Goal: Task Accomplishment & Management: Manage account settings

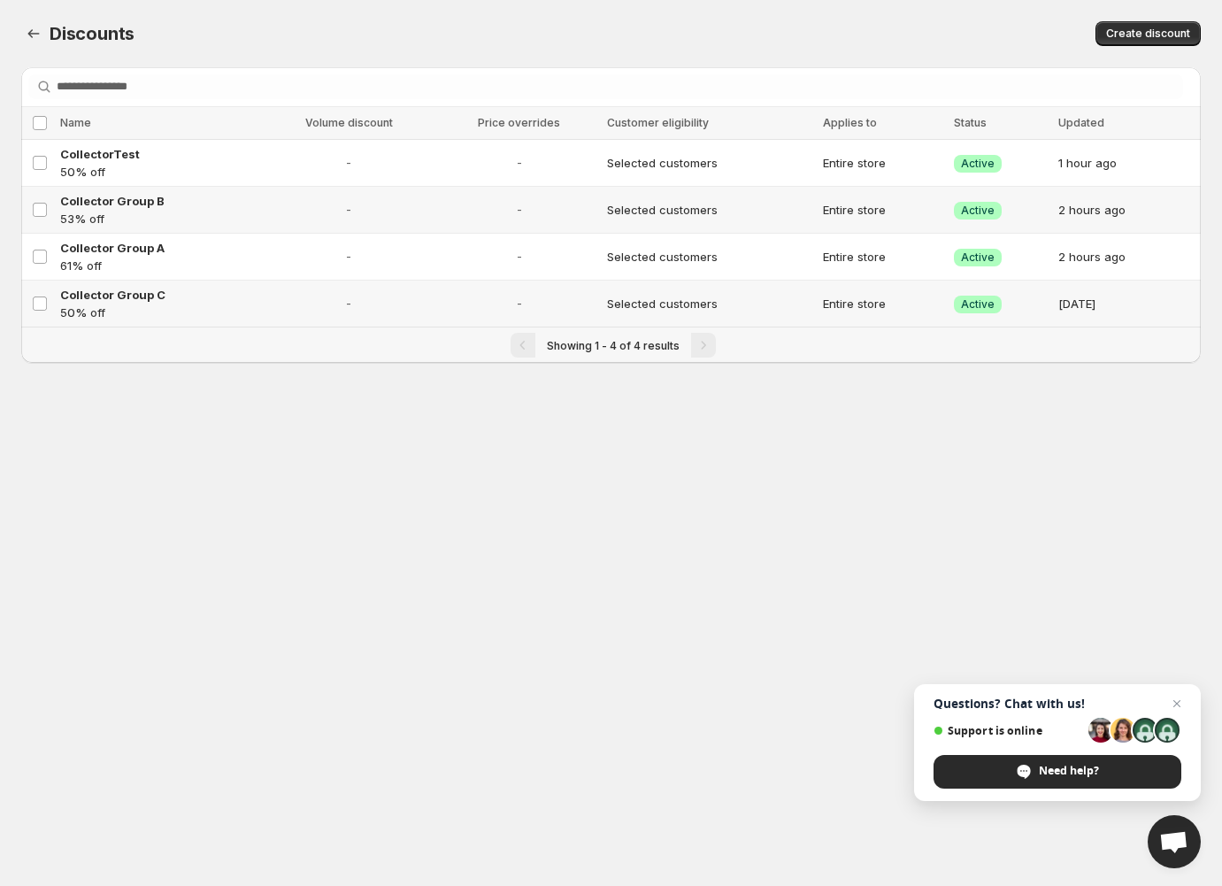
click at [1164, 850] on span "Open chat" at bounding box center [1173, 843] width 29 height 25
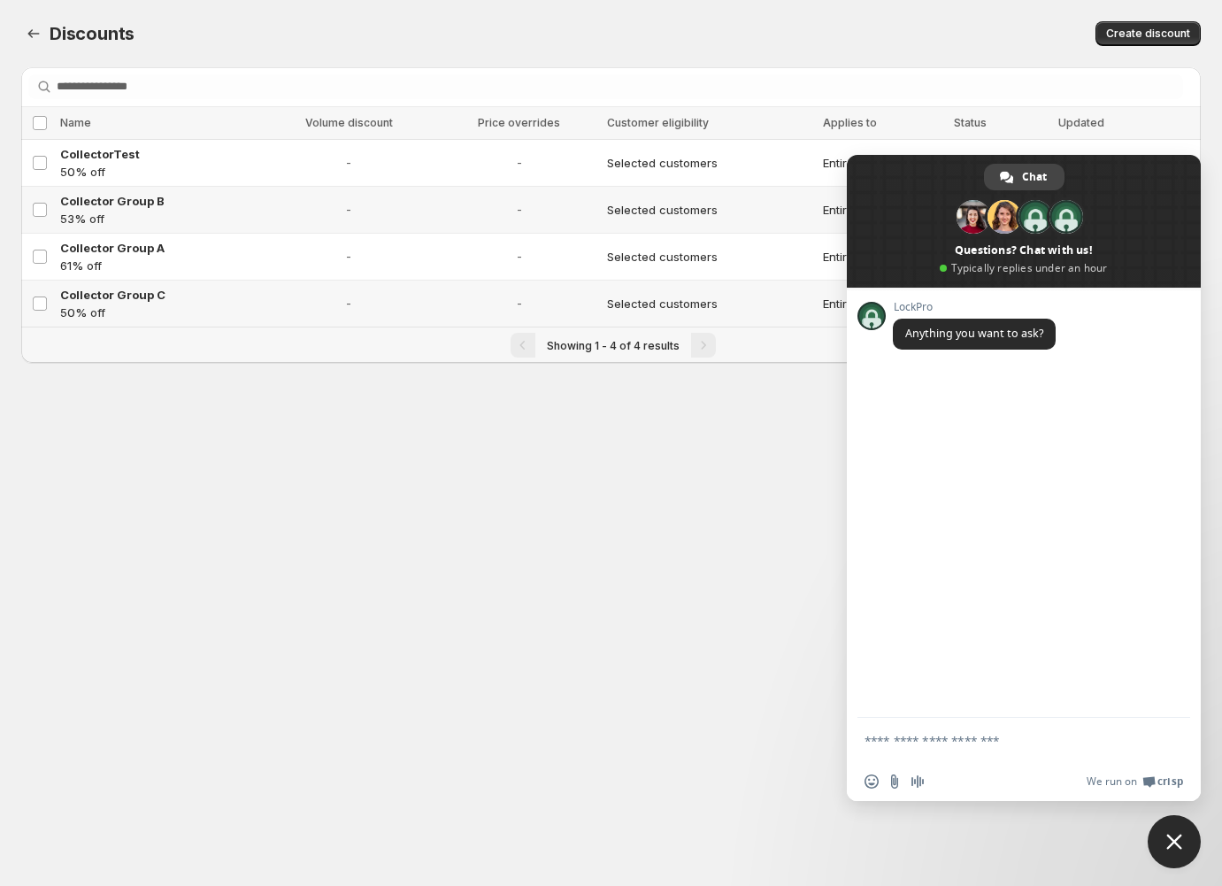
click at [1171, 834] on span "Close chat" at bounding box center [1174, 842] width 16 height 16
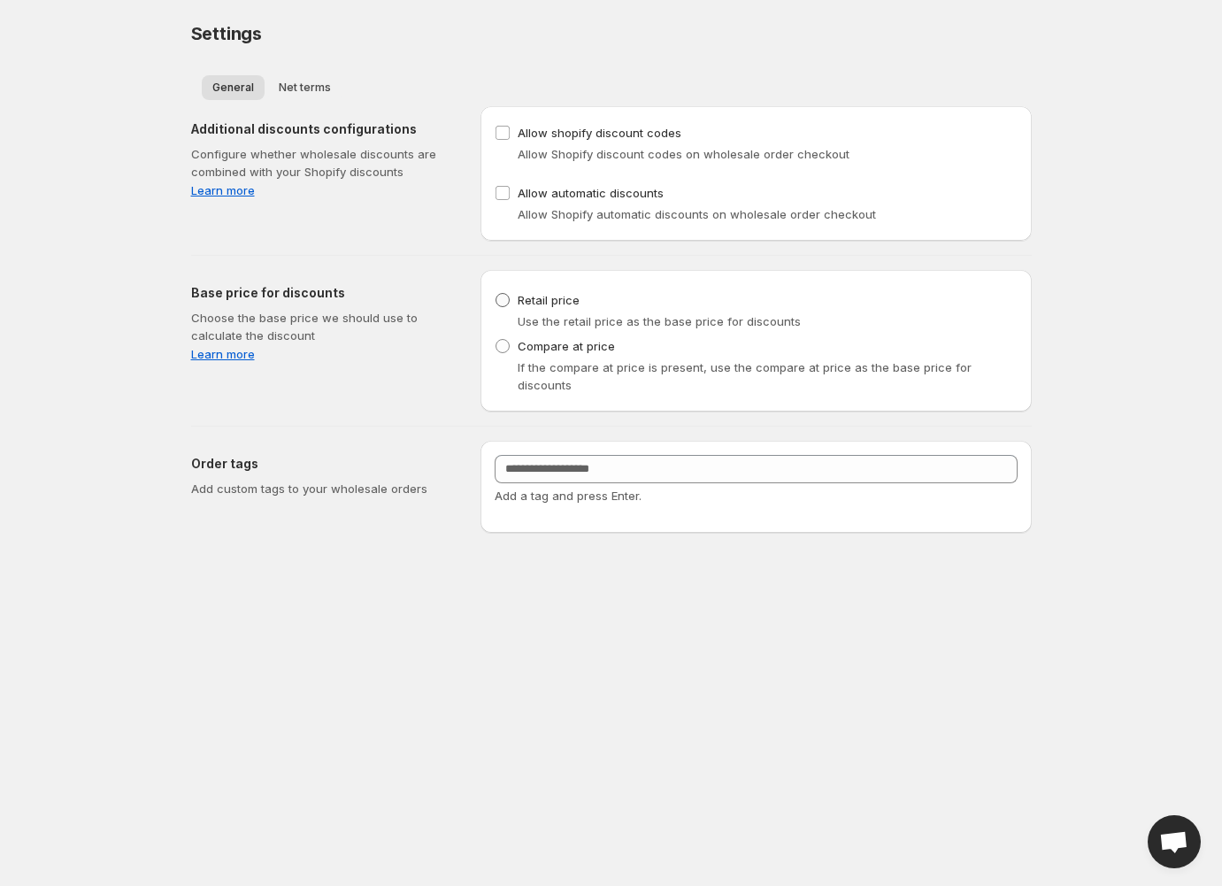
click at [504, 299] on span at bounding box center [503, 300] width 14 height 14
click at [215, 351] on link "Learn more" at bounding box center [321, 354] width 261 height 18
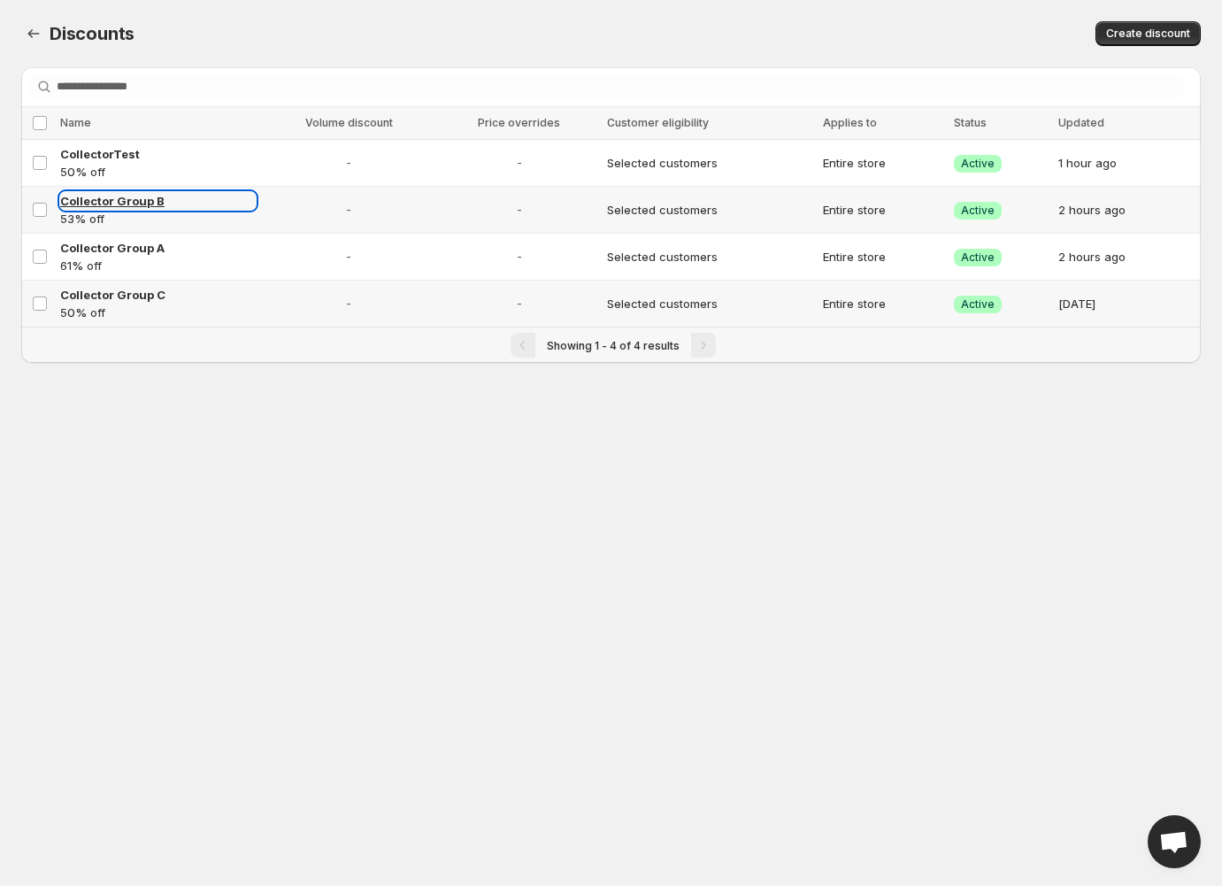
click at [116, 205] on span "Collector Group B" at bounding box center [112, 201] width 104 height 14
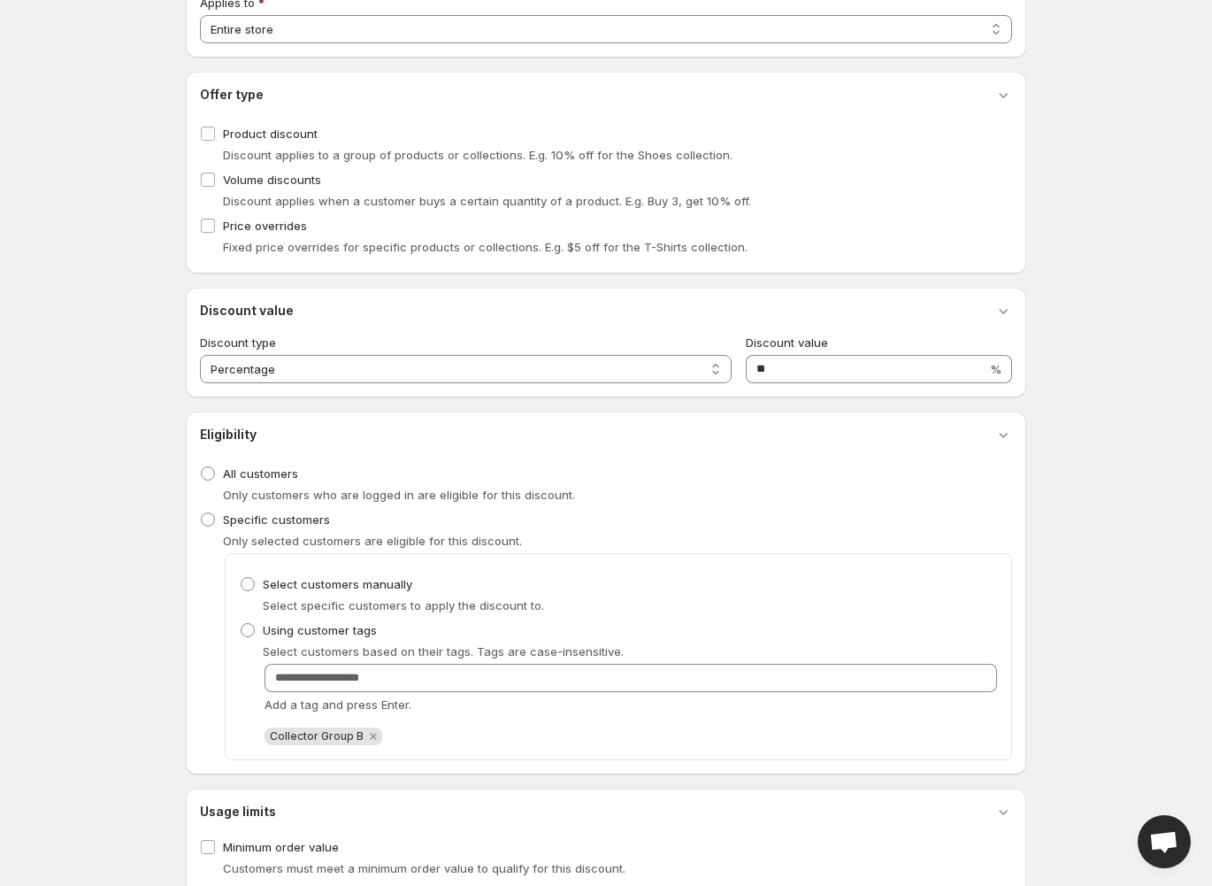
scroll to position [258, 0]
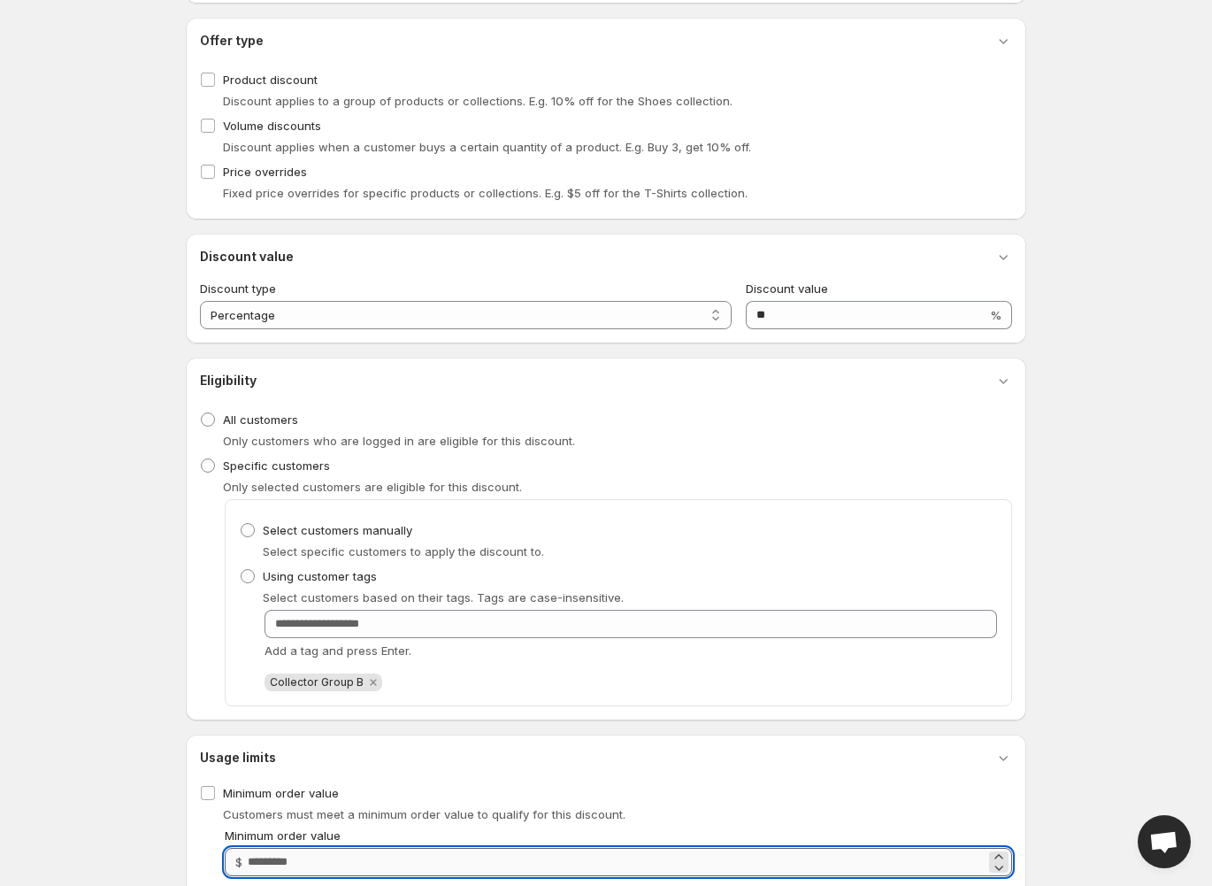
click at [269, 856] on input "Minimum order value" at bounding box center [617, 862] width 738 height 28
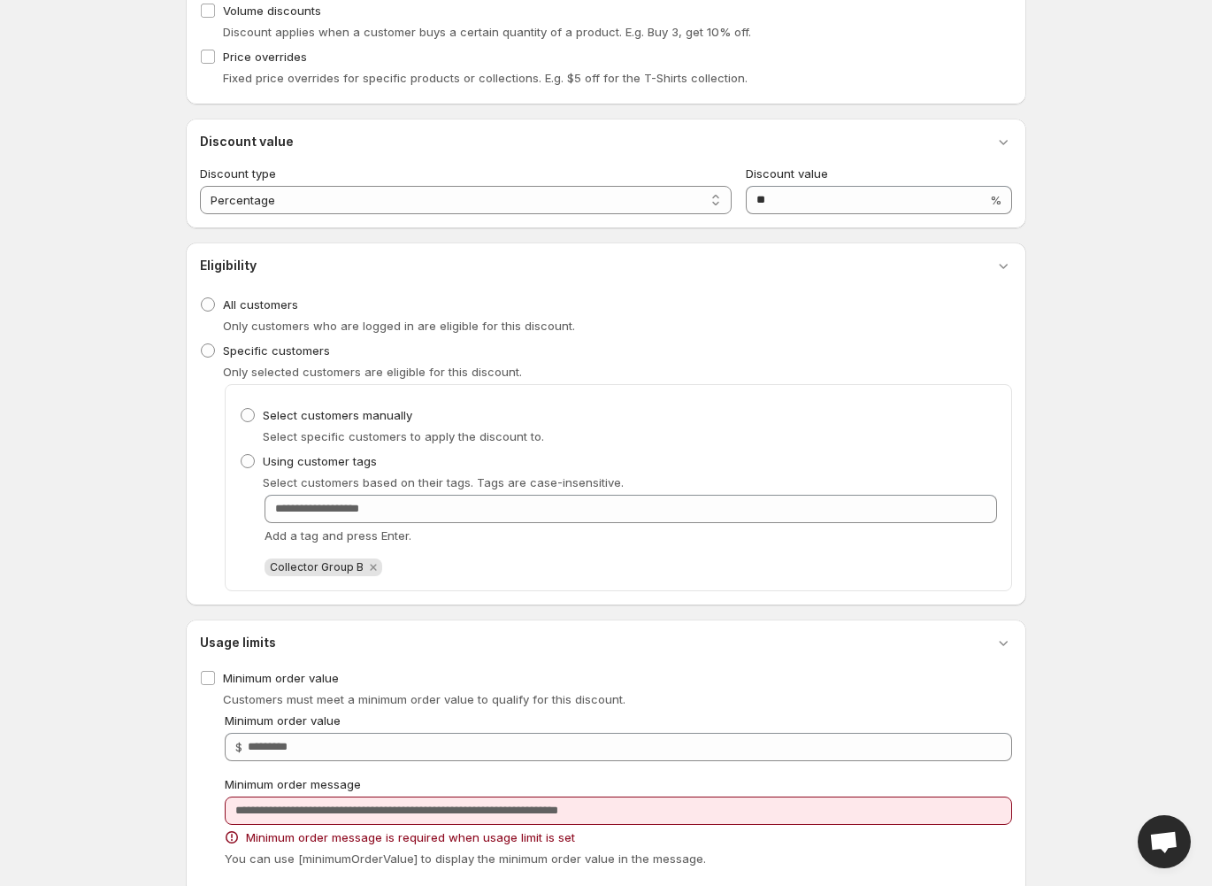
scroll to position [414, 0]
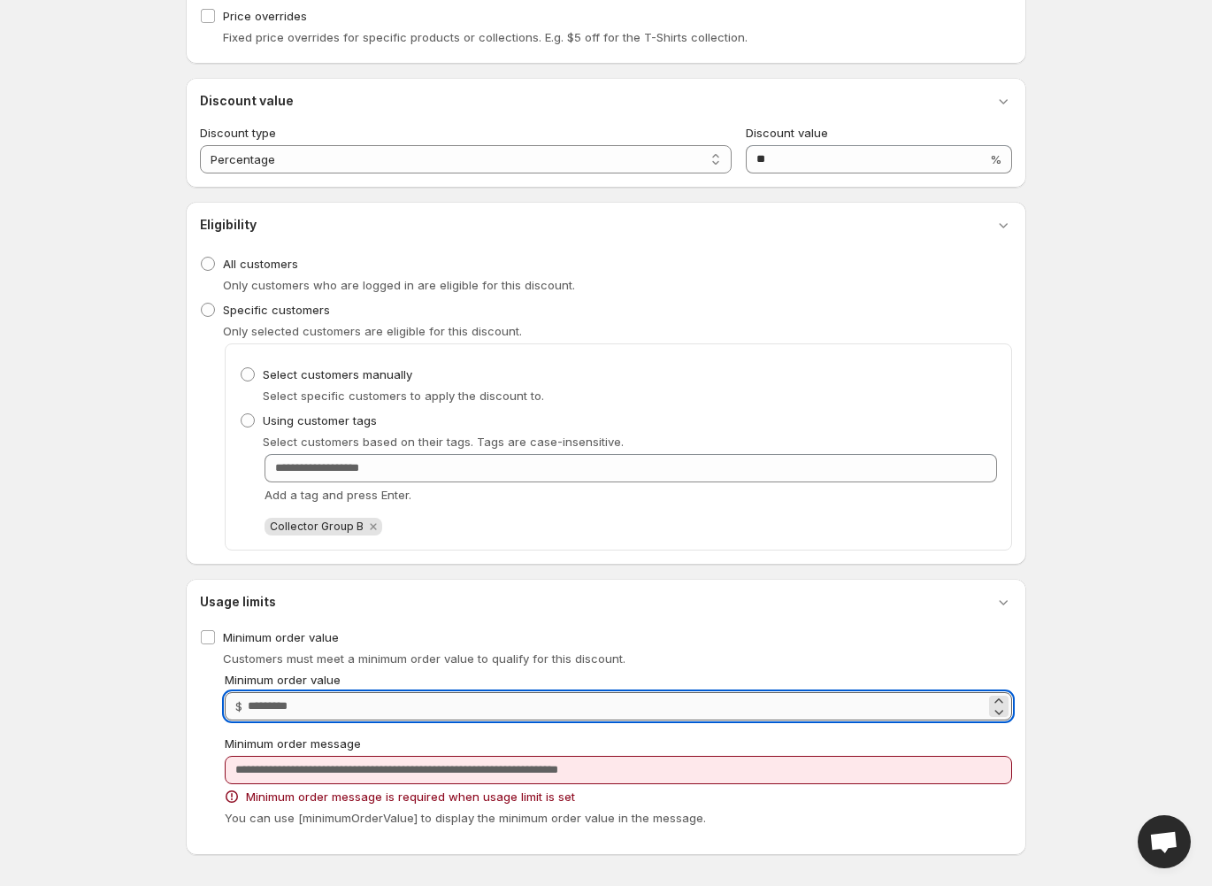
click at [265, 702] on input "***" at bounding box center [617, 706] width 738 height 28
type input "*"
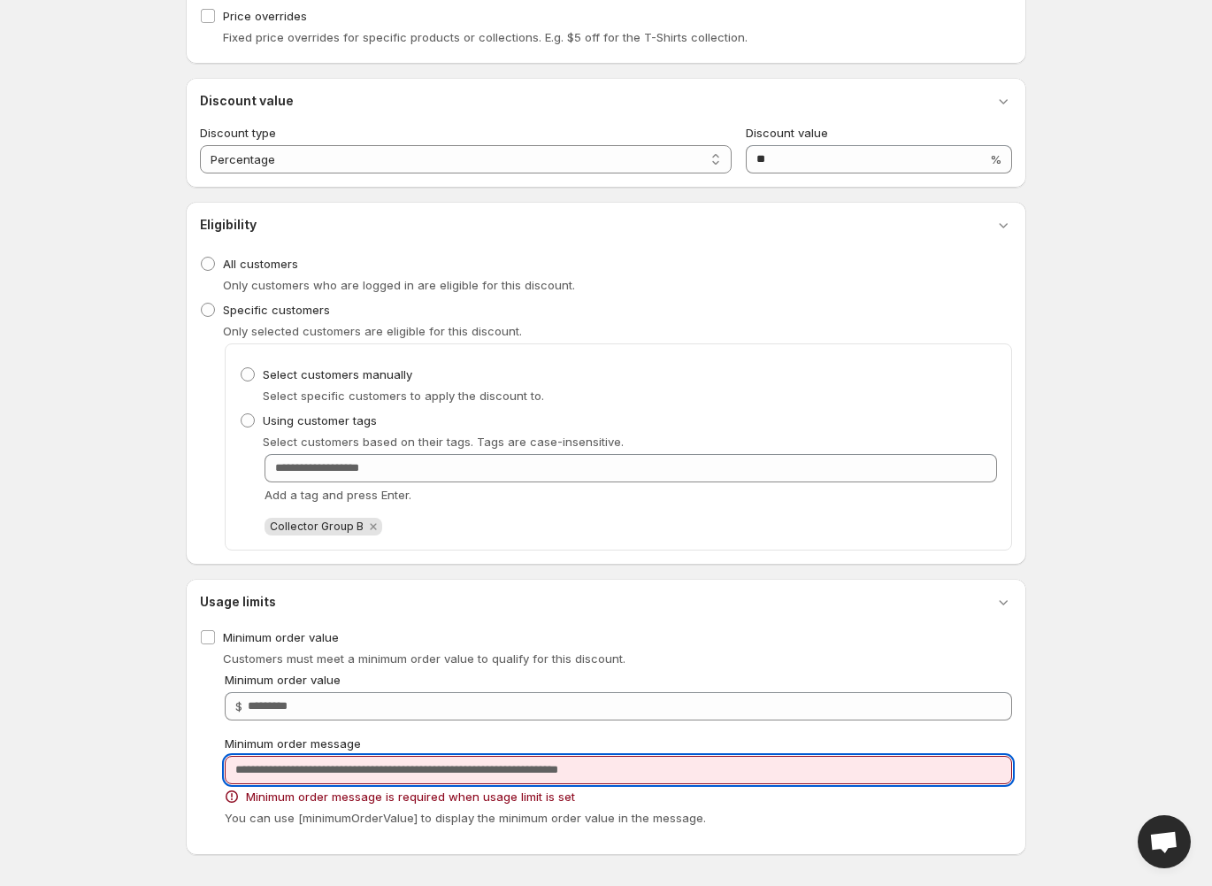
click at [619, 773] on input "Minimum order message" at bounding box center [619, 770] width 788 height 28
click at [642, 771] on input "Minimum order message" at bounding box center [619, 770] width 788 height 28
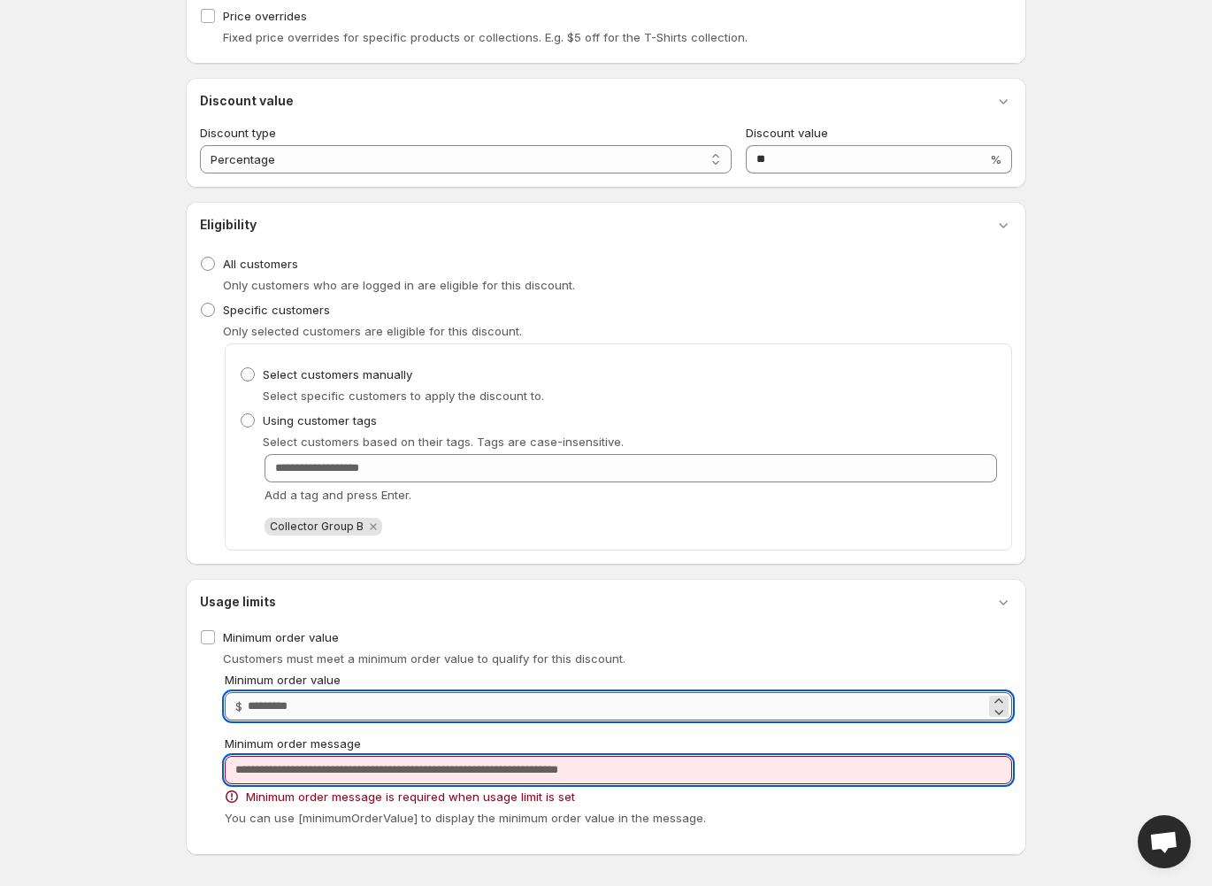
click at [327, 695] on input "***" at bounding box center [617, 706] width 738 height 28
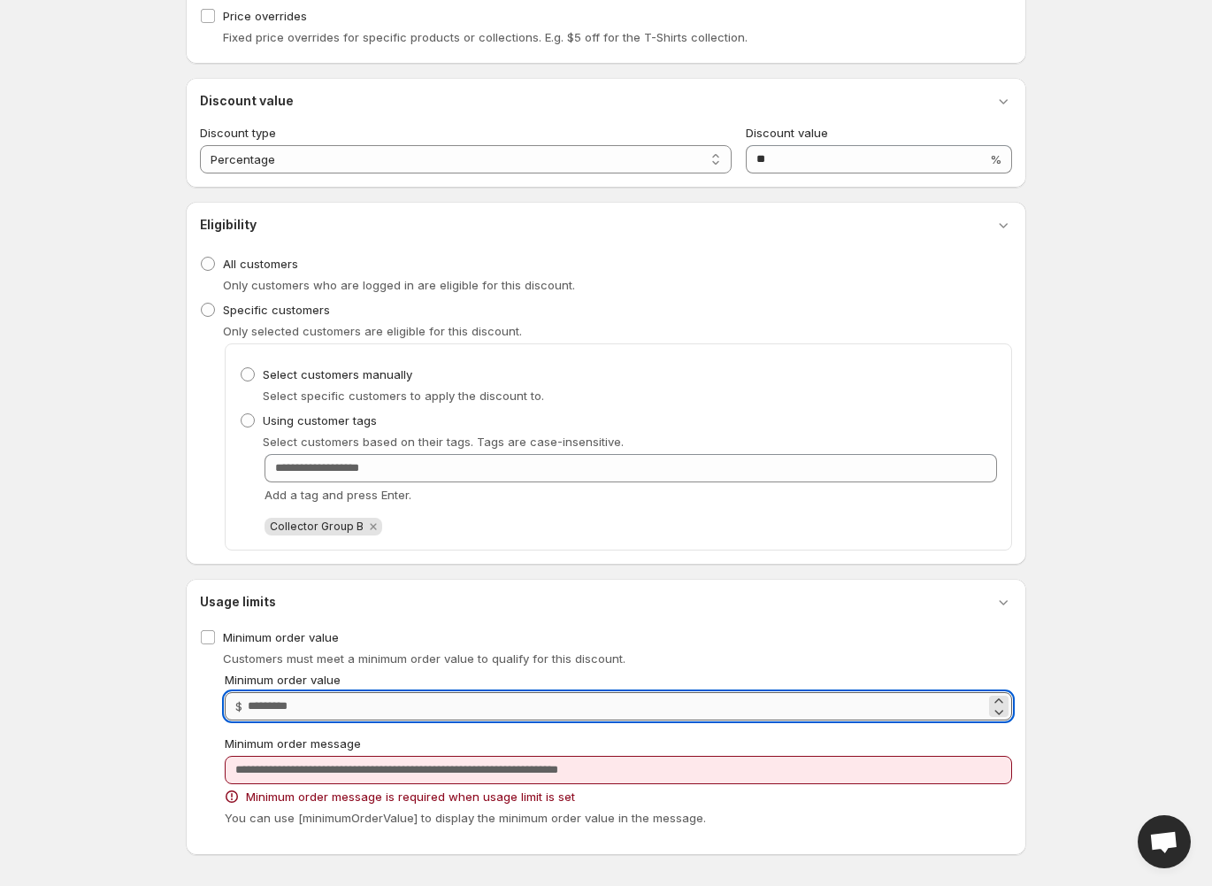
click at [331, 702] on input "***" at bounding box center [617, 706] width 738 height 28
drag, startPoint x: 278, startPoint y: 711, endPoint x: 173, endPoint y: 693, distance: 106.8
click at [196, 701] on div "Usage limits Minimum order value Customers must meet a minimum order value to q…" at bounding box center [606, 717] width 841 height 276
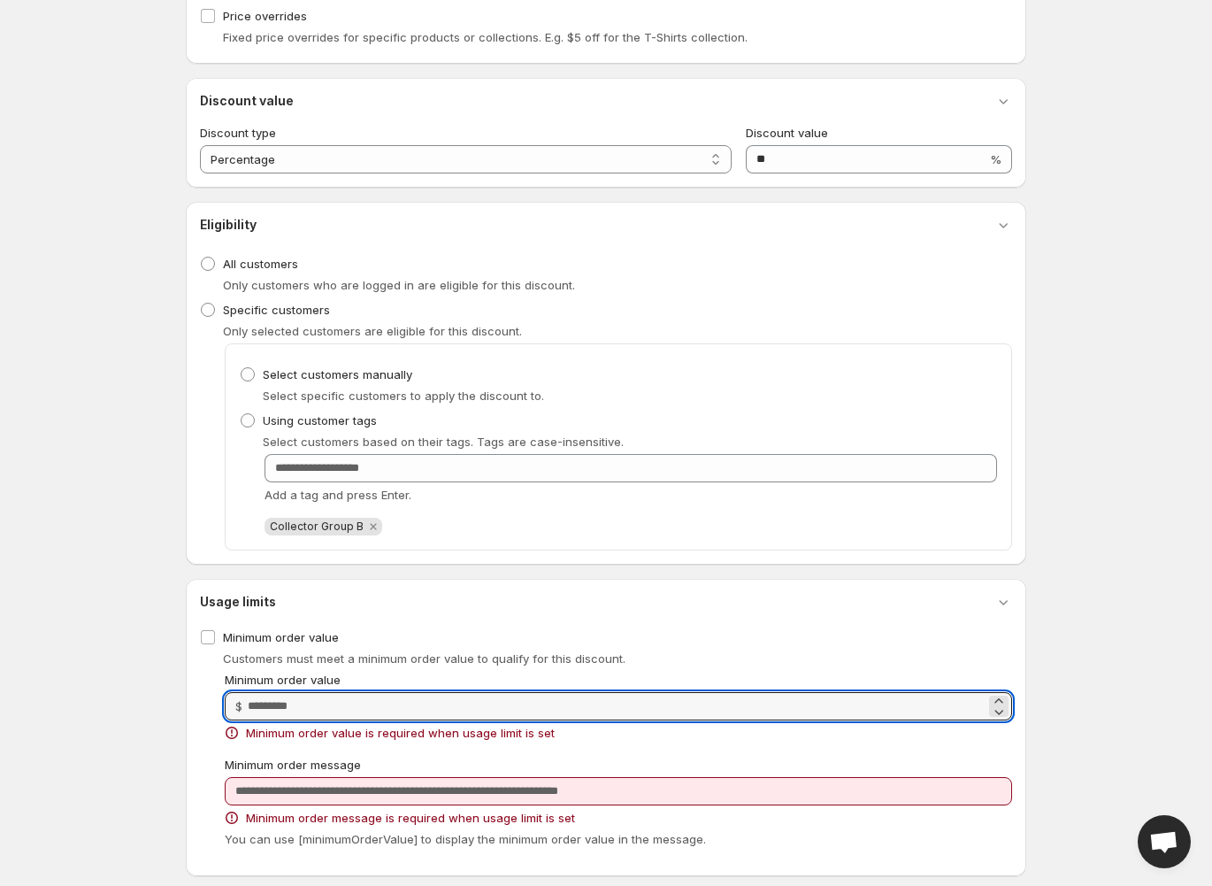
type input "*"
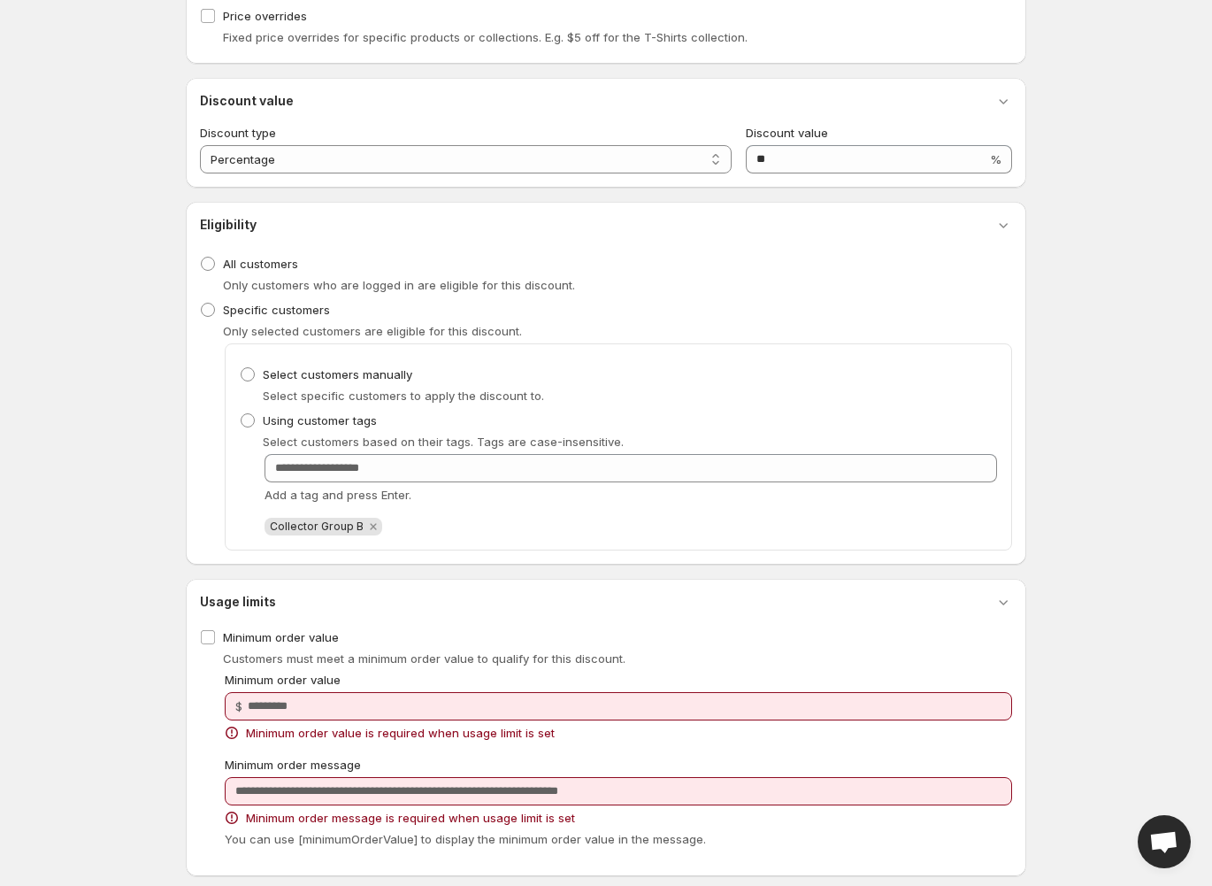
scroll to position [258, 0]
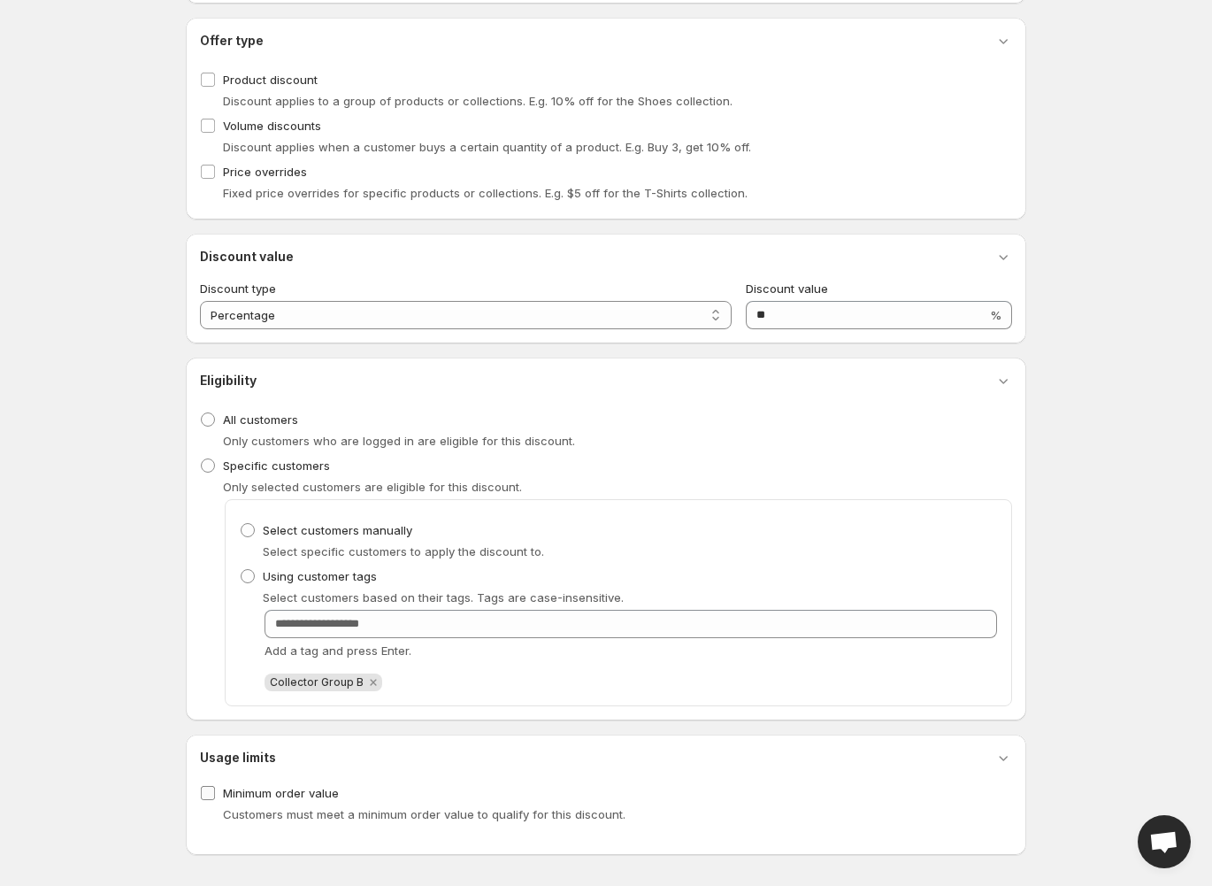
click at [208, 781] on label "Minimum order value" at bounding box center [269, 793] width 139 height 25
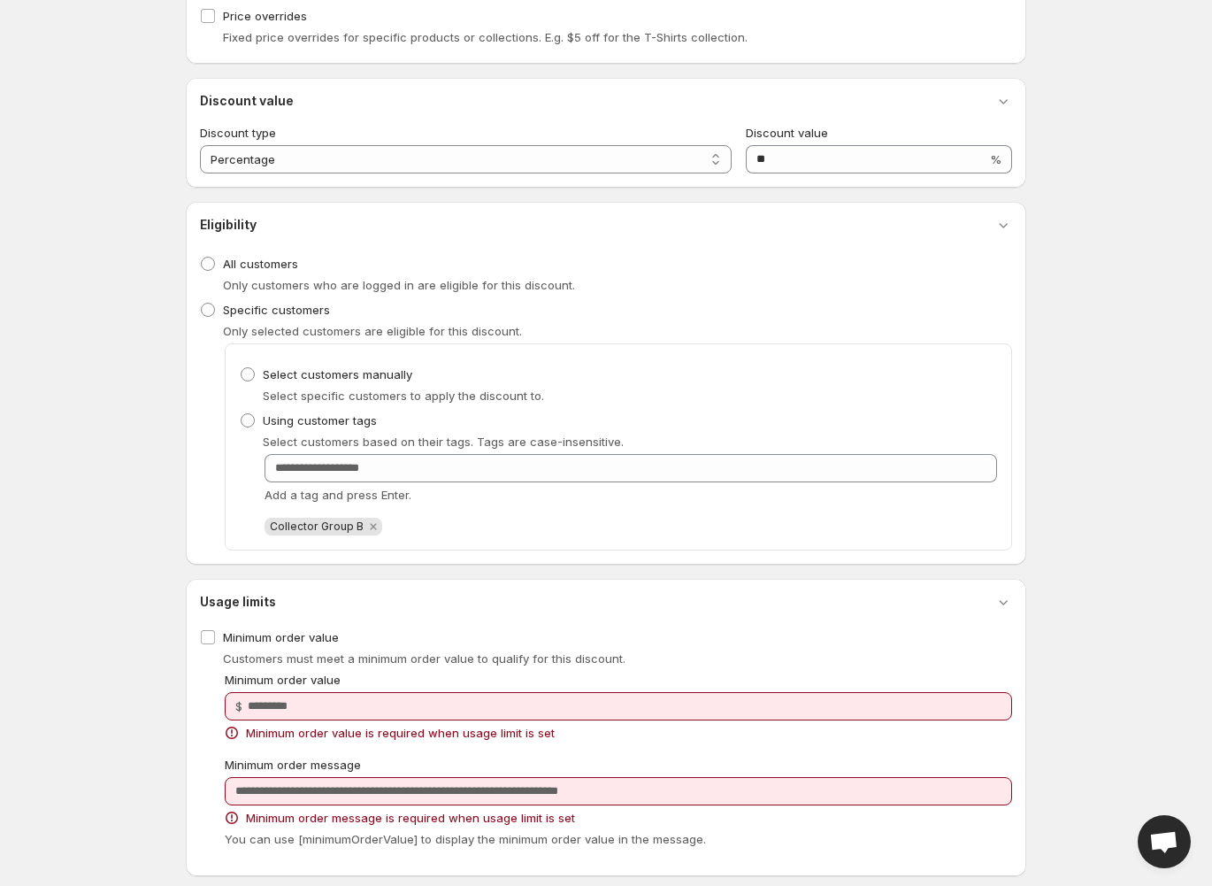
scroll to position [435, 0]
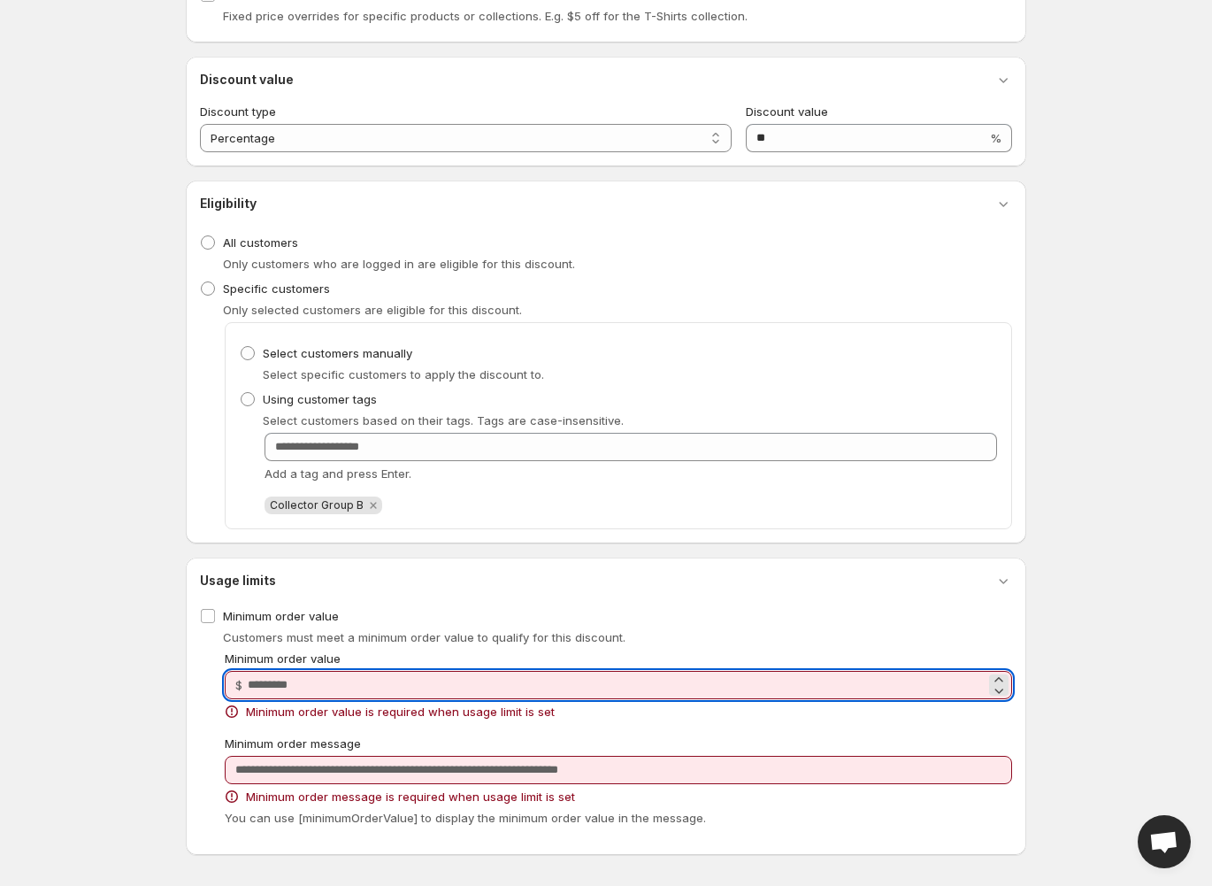
click at [260, 688] on input "*" at bounding box center [617, 685] width 738 height 28
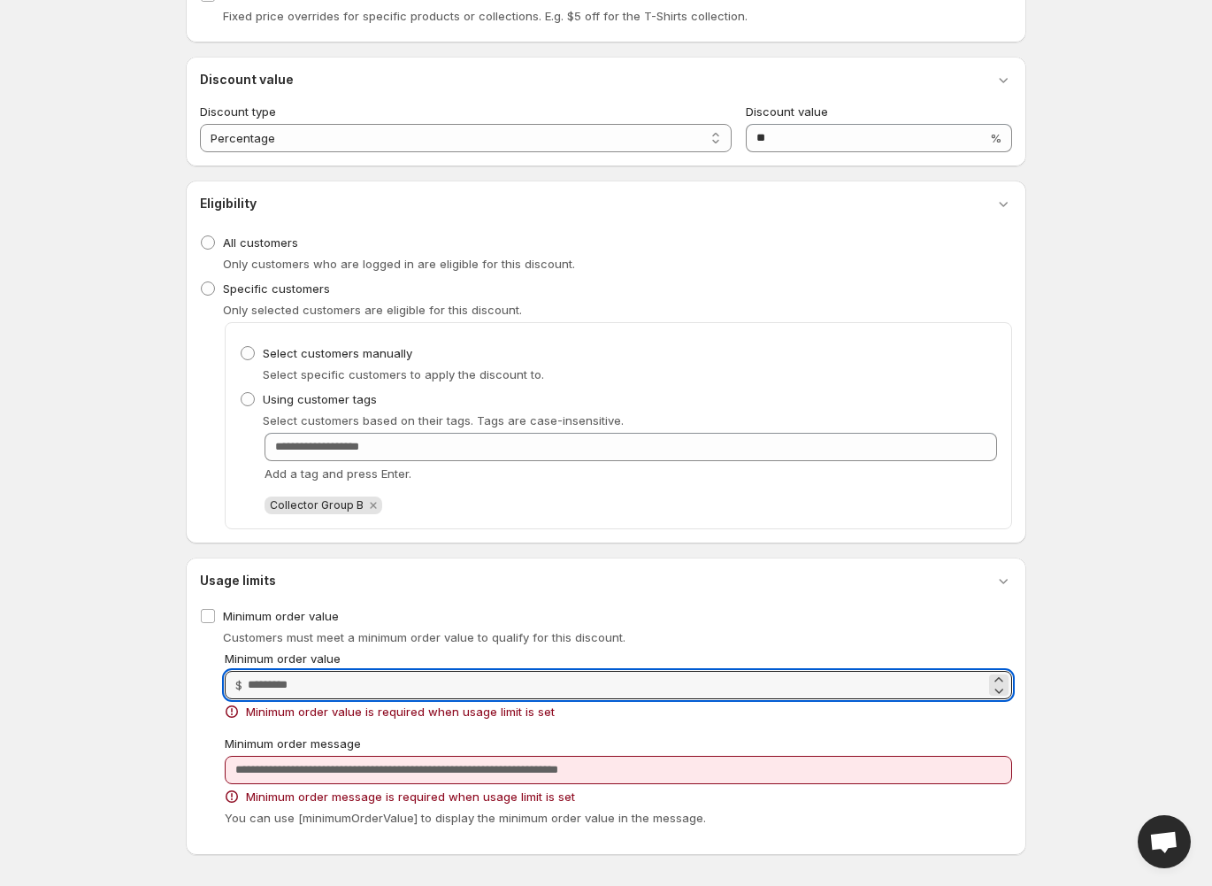
scroll to position [414, 0]
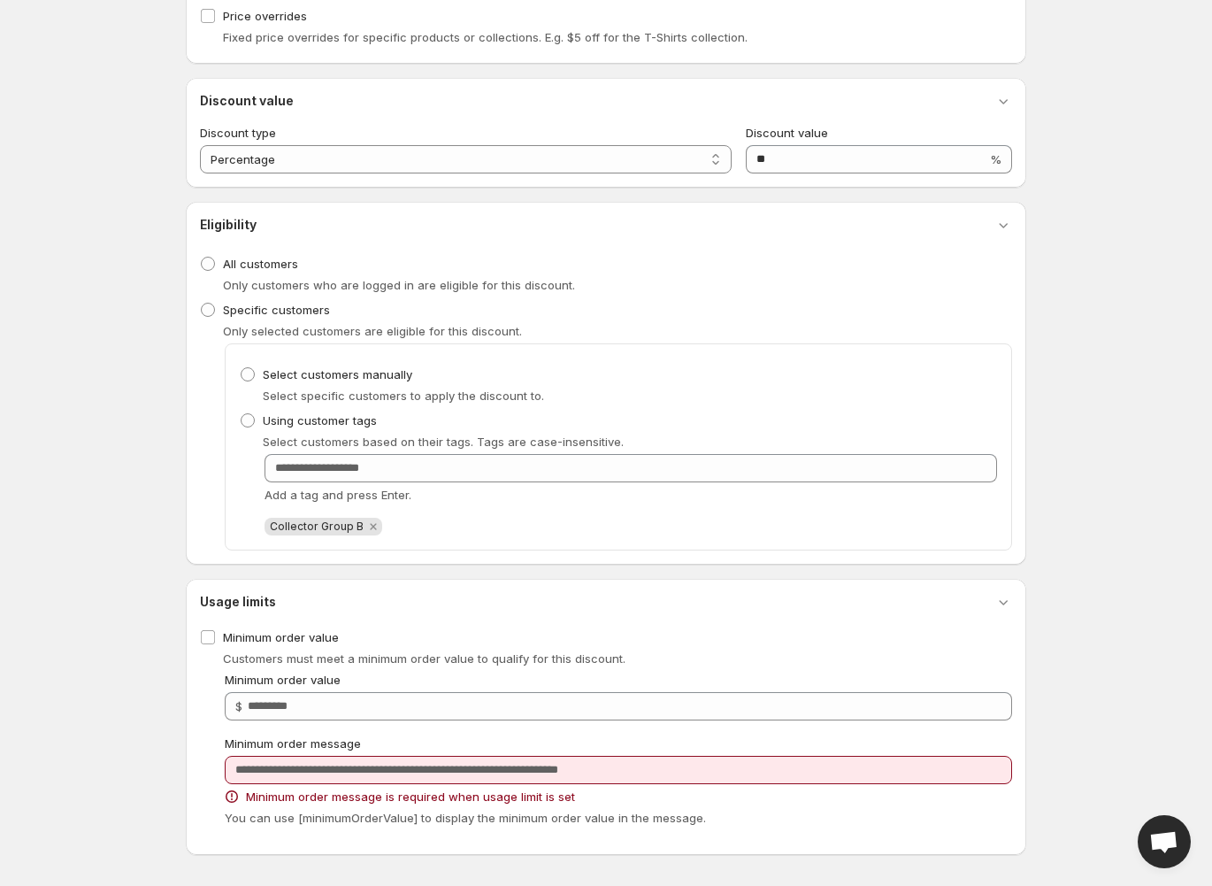
drag, startPoint x: 283, startPoint y: 791, endPoint x: 273, endPoint y: 797, distance: 12.3
click at [283, 791] on span "Minimum order message is required when usage limit is set" at bounding box center [410, 797] width 329 height 18
click at [287, 802] on span "Minimum order message is required when usage limit is set" at bounding box center [410, 797] width 329 height 18
drag, startPoint x: 230, startPoint y: 811, endPoint x: 250, endPoint y: 821, distance: 22.6
click at [234, 812] on span "You can use [minimumOrderValue] to display the minimum order value in the messa…" at bounding box center [465, 818] width 481 height 14
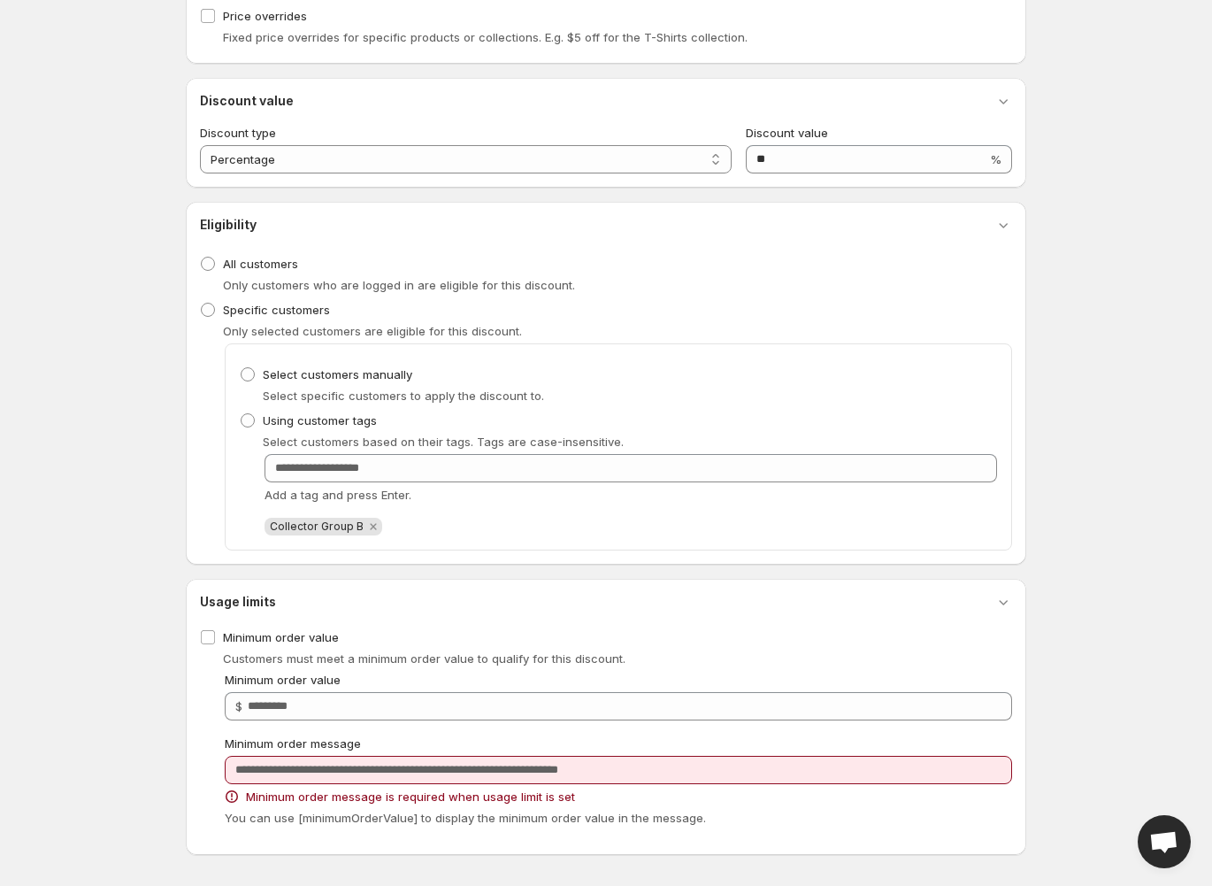
drag, startPoint x: 295, startPoint y: 822, endPoint x: 308, endPoint y: 817, distance: 14.3
click at [298, 821] on span "You can use [minimumOrderValue] to display the minimum order value in the messa…" at bounding box center [465, 818] width 481 height 14
click at [397, 815] on span "You can use [minimumOrderValue] to display the minimum order value in the messa…" at bounding box center [465, 818] width 481 height 14
click at [411, 788] on span "Minimum order message is required when usage limit is set" at bounding box center [410, 797] width 329 height 18
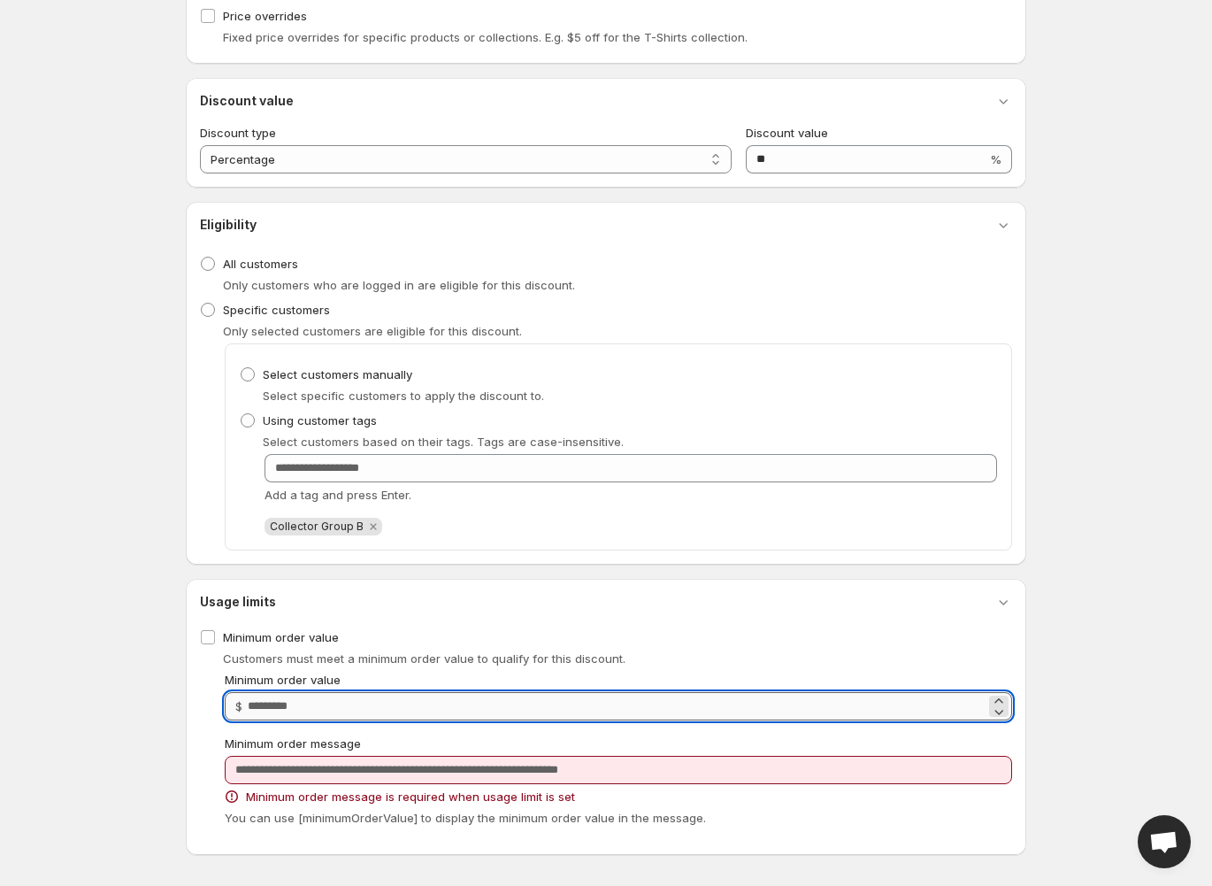
click at [369, 710] on input "****" at bounding box center [617, 706] width 738 height 28
click at [996, 712] on icon at bounding box center [999, 712] width 18 height 18
click at [1000, 712] on icon at bounding box center [1000, 712] width 9 height 5
click at [999, 696] on icon at bounding box center [999, 701] width 18 height 18
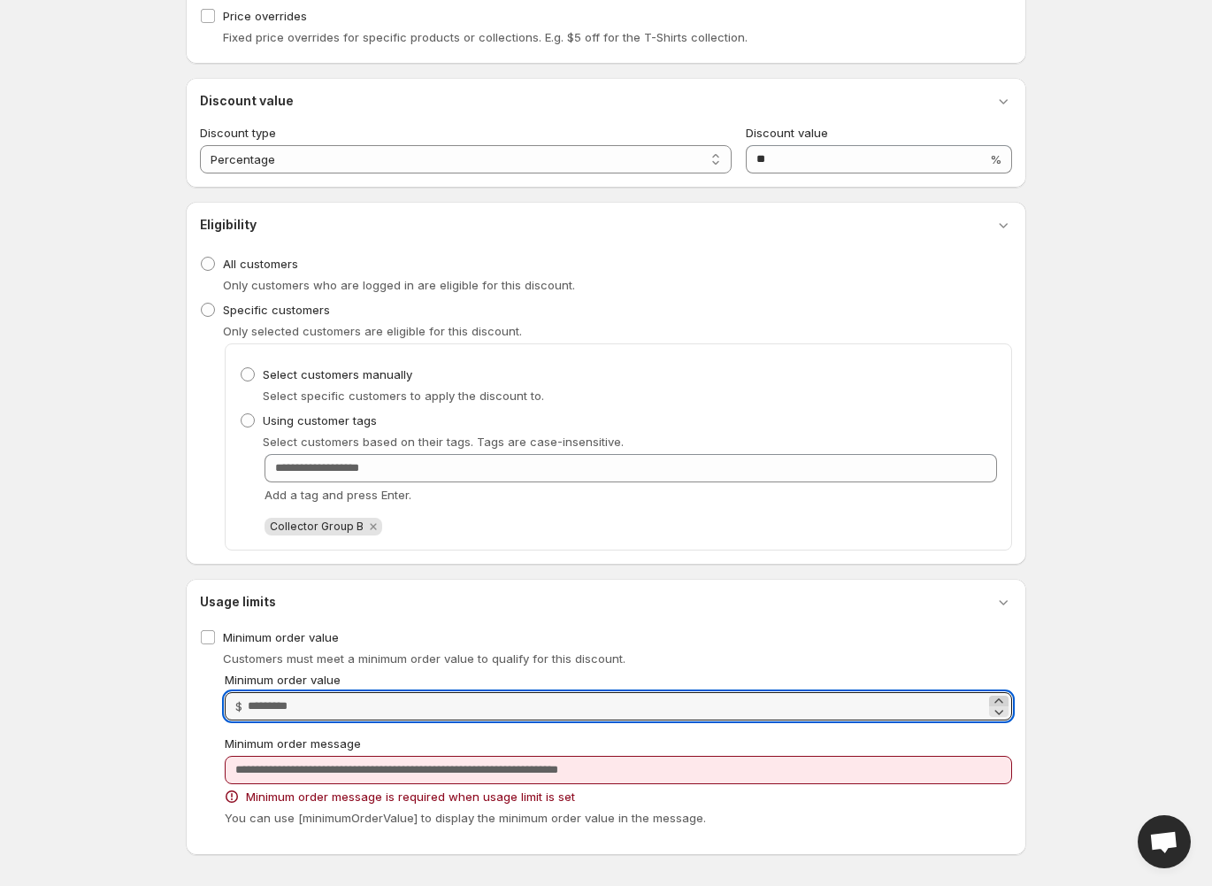
click at [999, 696] on icon at bounding box center [999, 701] width 18 height 18
click at [1003, 696] on icon at bounding box center [999, 701] width 18 height 18
click at [1004, 713] on icon at bounding box center [999, 712] width 18 height 18
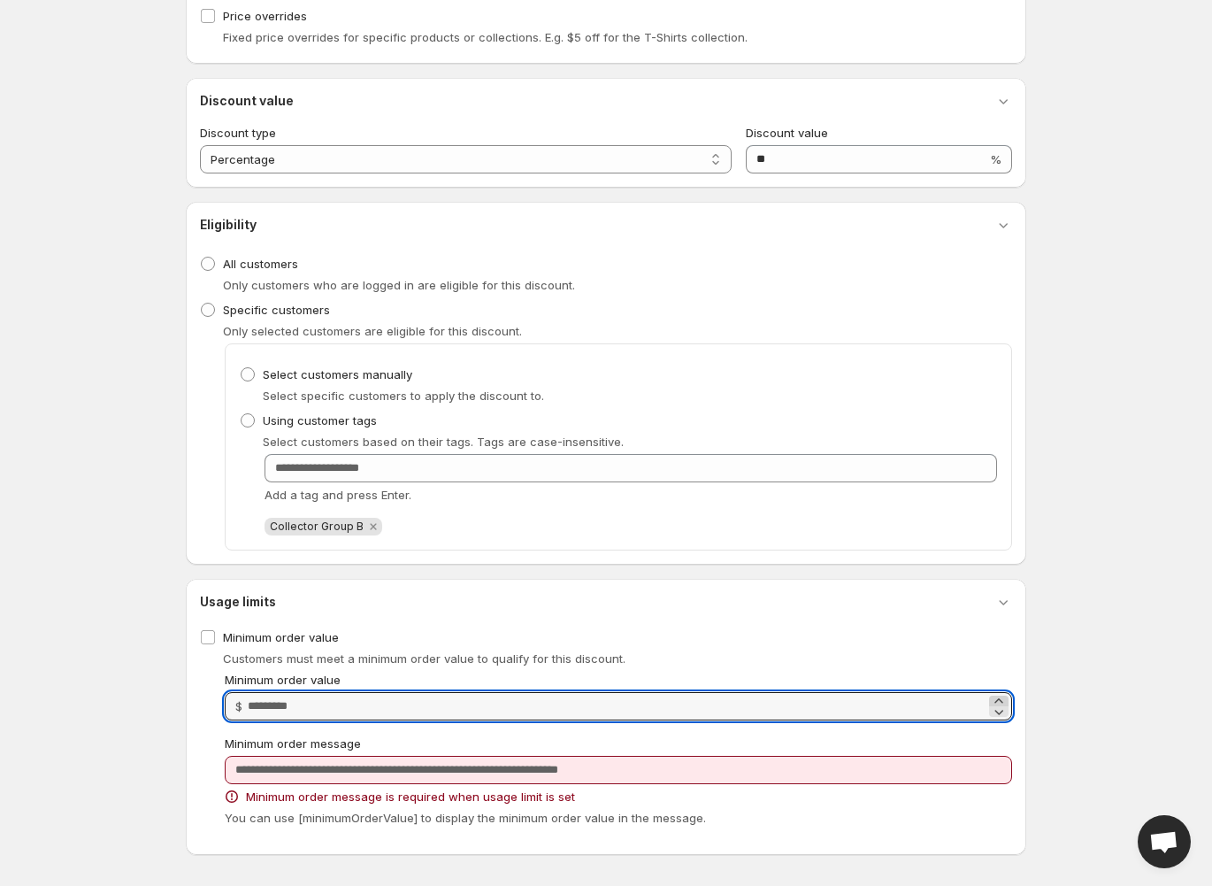
click at [1004, 695] on icon at bounding box center [999, 701] width 18 height 18
type input "****"
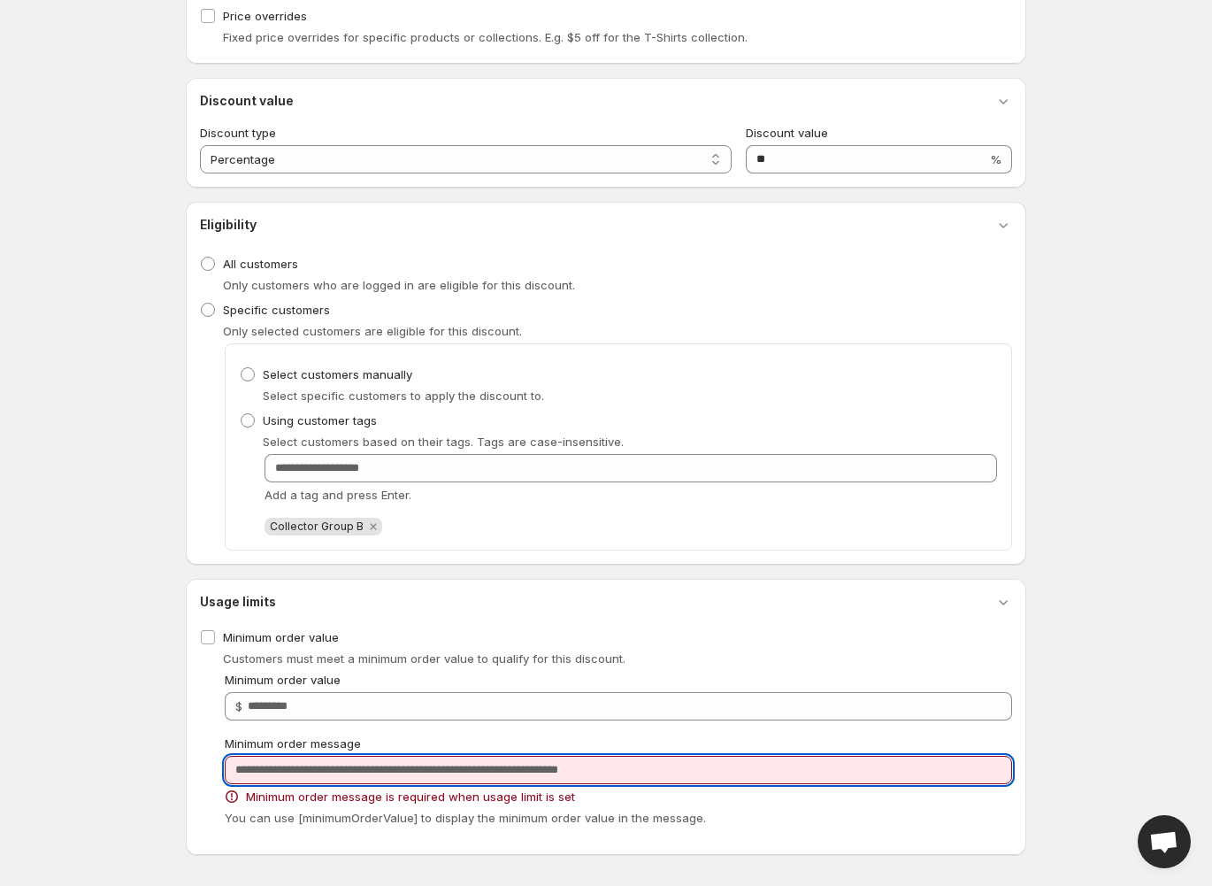
drag, startPoint x: 721, startPoint y: 779, endPoint x: 731, endPoint y: 777, distance: 9.9
click at [728, 779] on input "Minimum order message" at bounding box center [619, 770] width 788 height 28
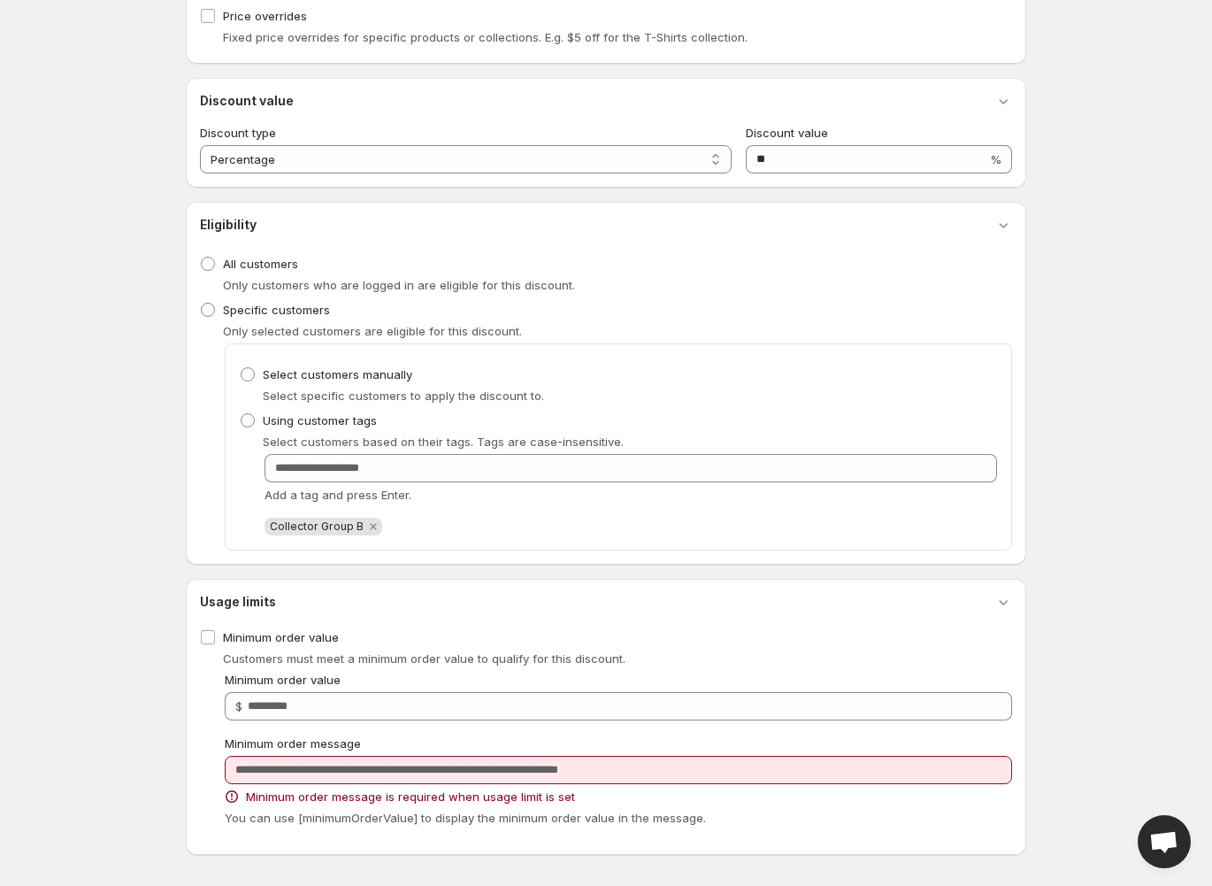
click at [708, 798] on div "Minimum order message is required when usage limit is set" at bounding box center [619, 797] width 788 height 18
click at [810, 820] on div "You can use [minimumOrderValue] to display the minimum order value in the messa…" at bounding box center [619, 818] width 788 height 18
drag, startPoint x: 1001, startPoint y: 602, endPoint x: 1012, endPoint y: 598, distance: 12.0
click at [1004, 601] on icon "button" at bounding box center [1004, 602] width 18 height 18
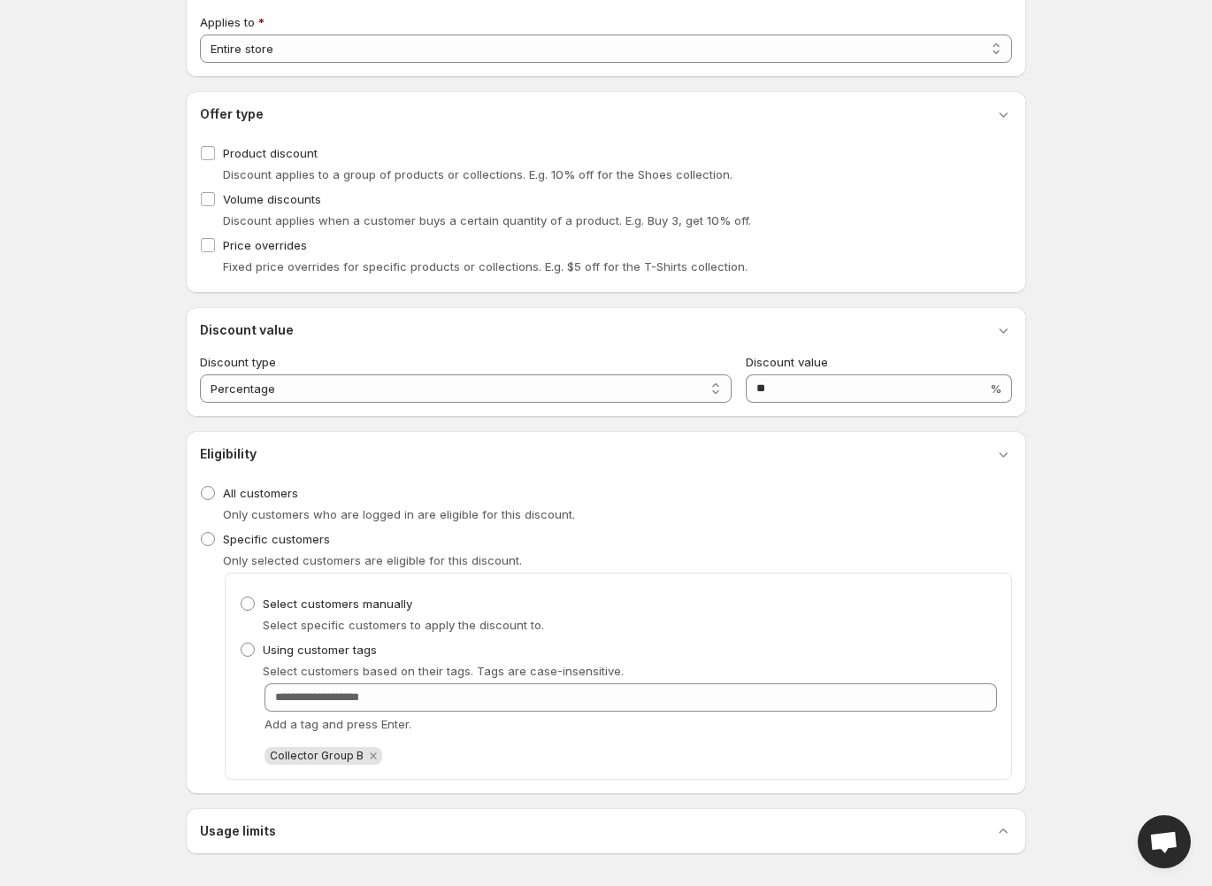
scroll to position [184, 0]
click at [1007, 829] on icon "button" at bounding box center [1004, 832] width 18 height 18
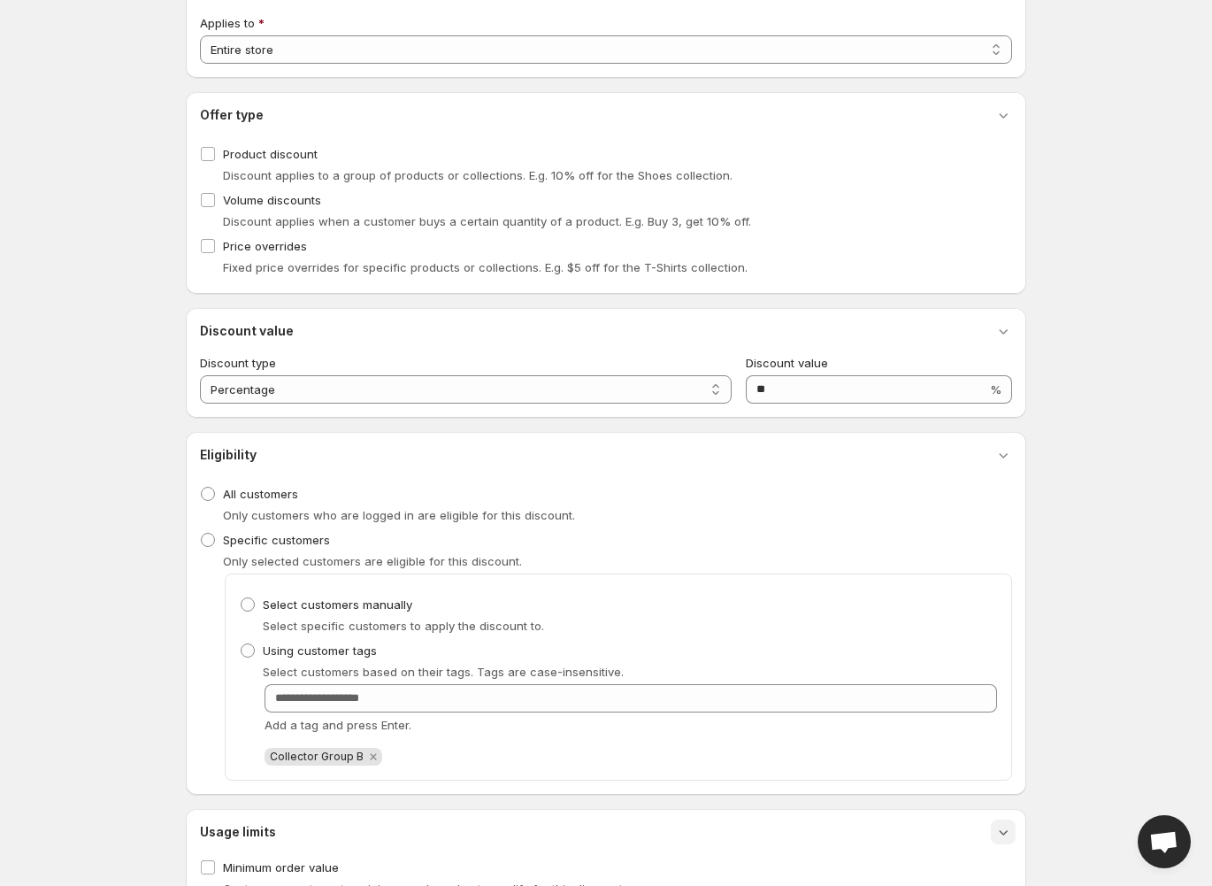
click at [1008, 827] on icon "button" at bounding box center [1004, 832] width 18 height 18
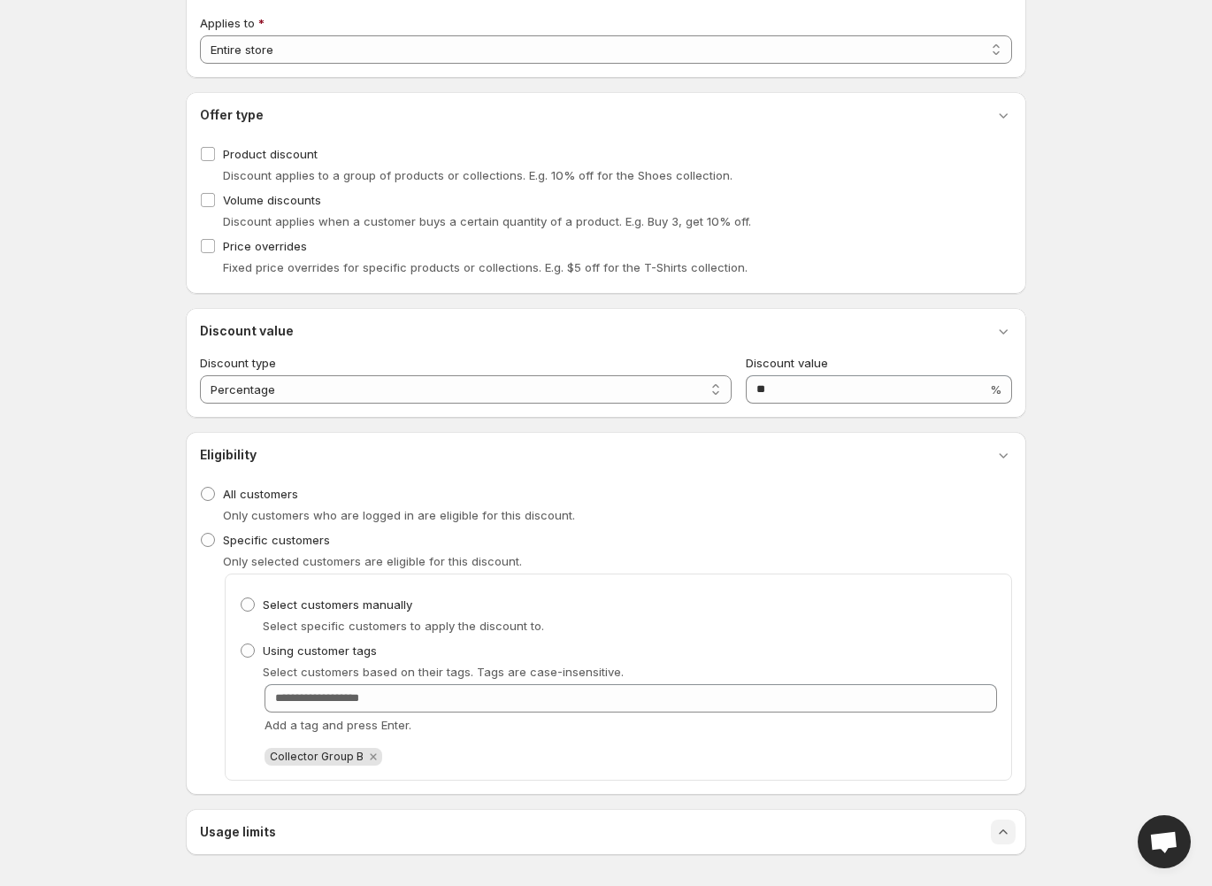
click at [1008, 827] on icon "button" at bounding box center [1004, 832] width 18 height 18
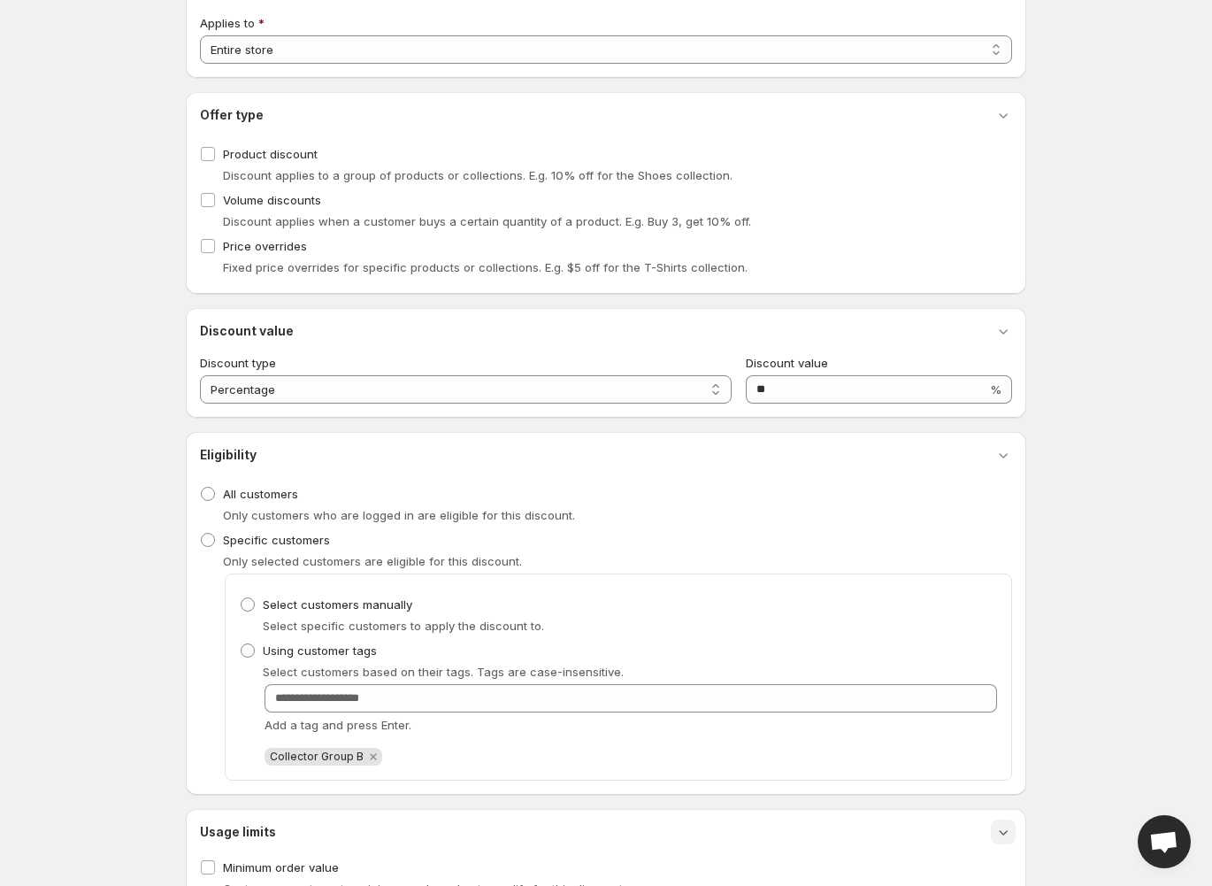
click at [996, 832] on icon "button" at bounding box center [1004, 832] width 18 height 18
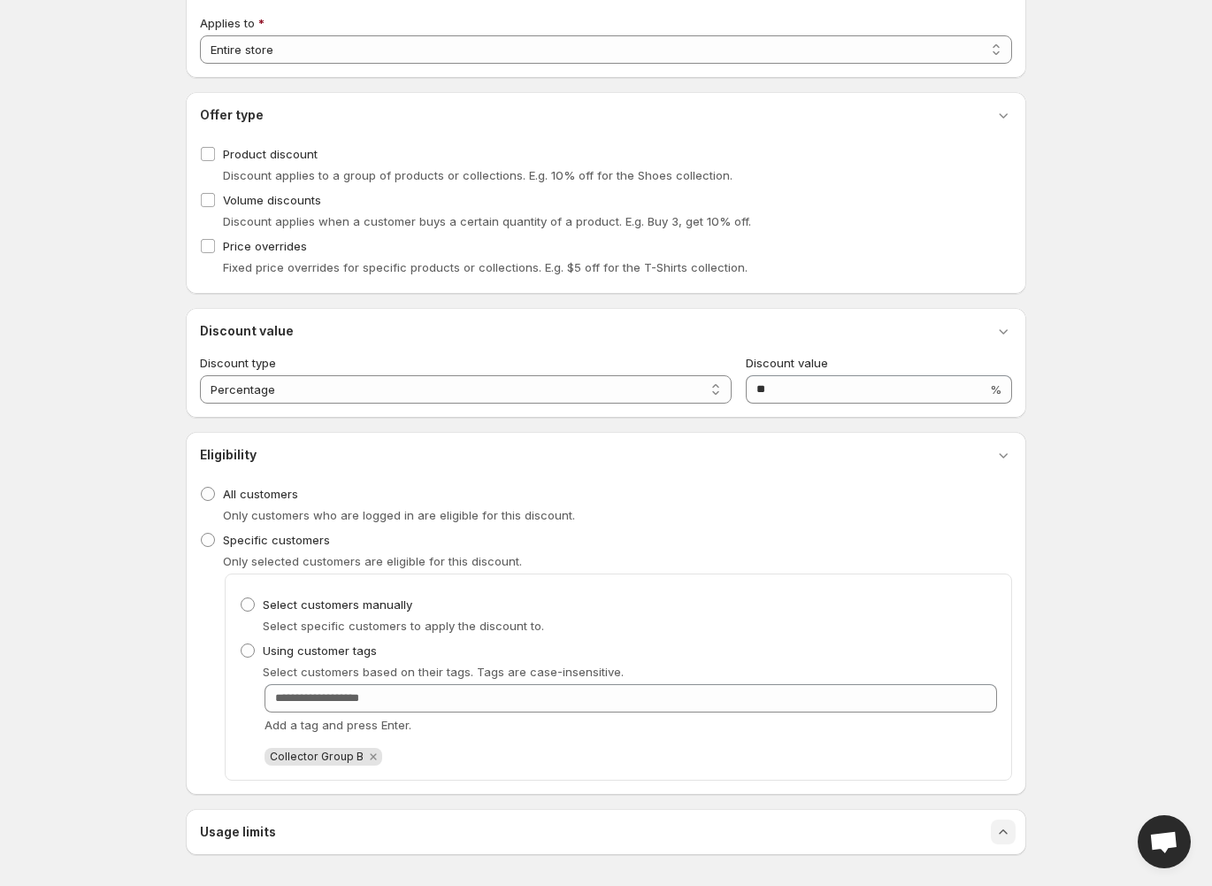
click at [1004, 827] on icon "button" at bounding box center [1004, 832] width 18 height 18
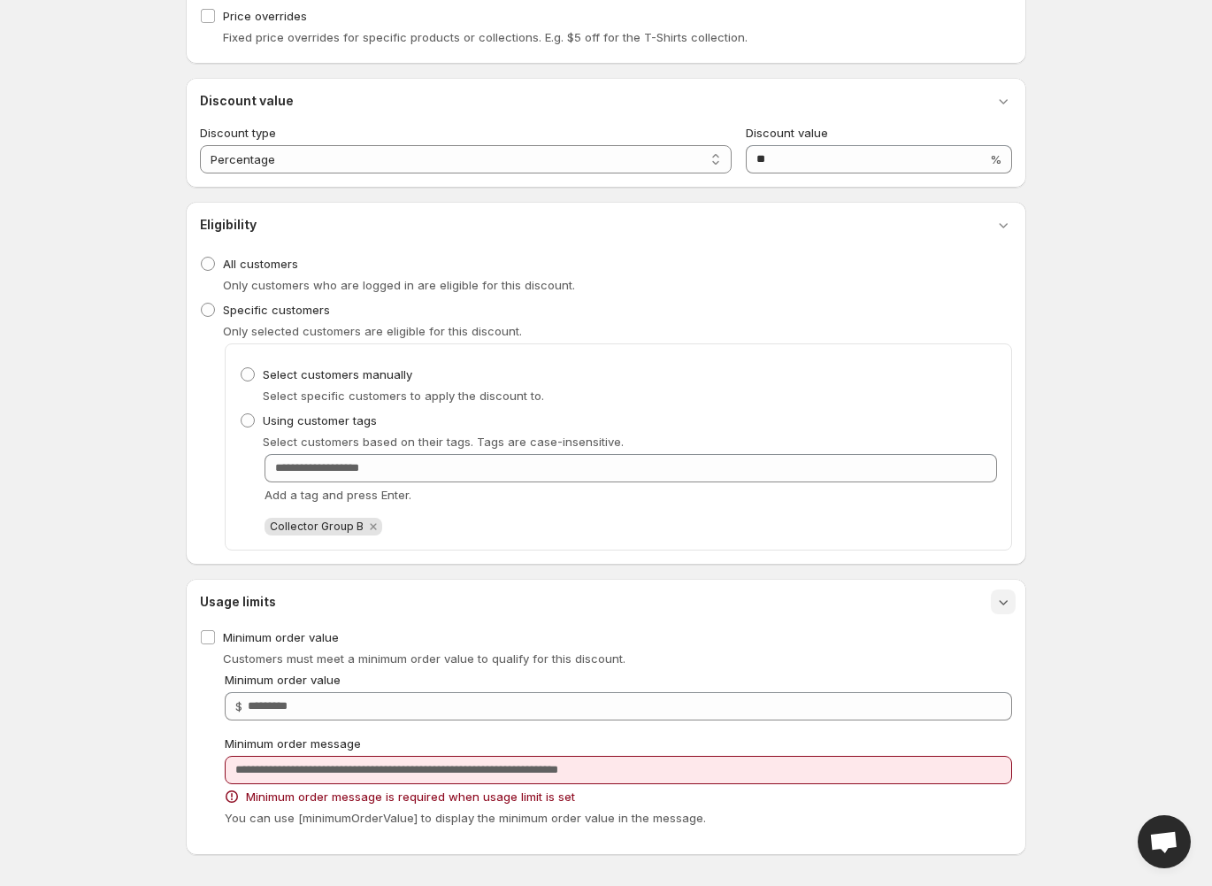
scroll to position [258, 0]
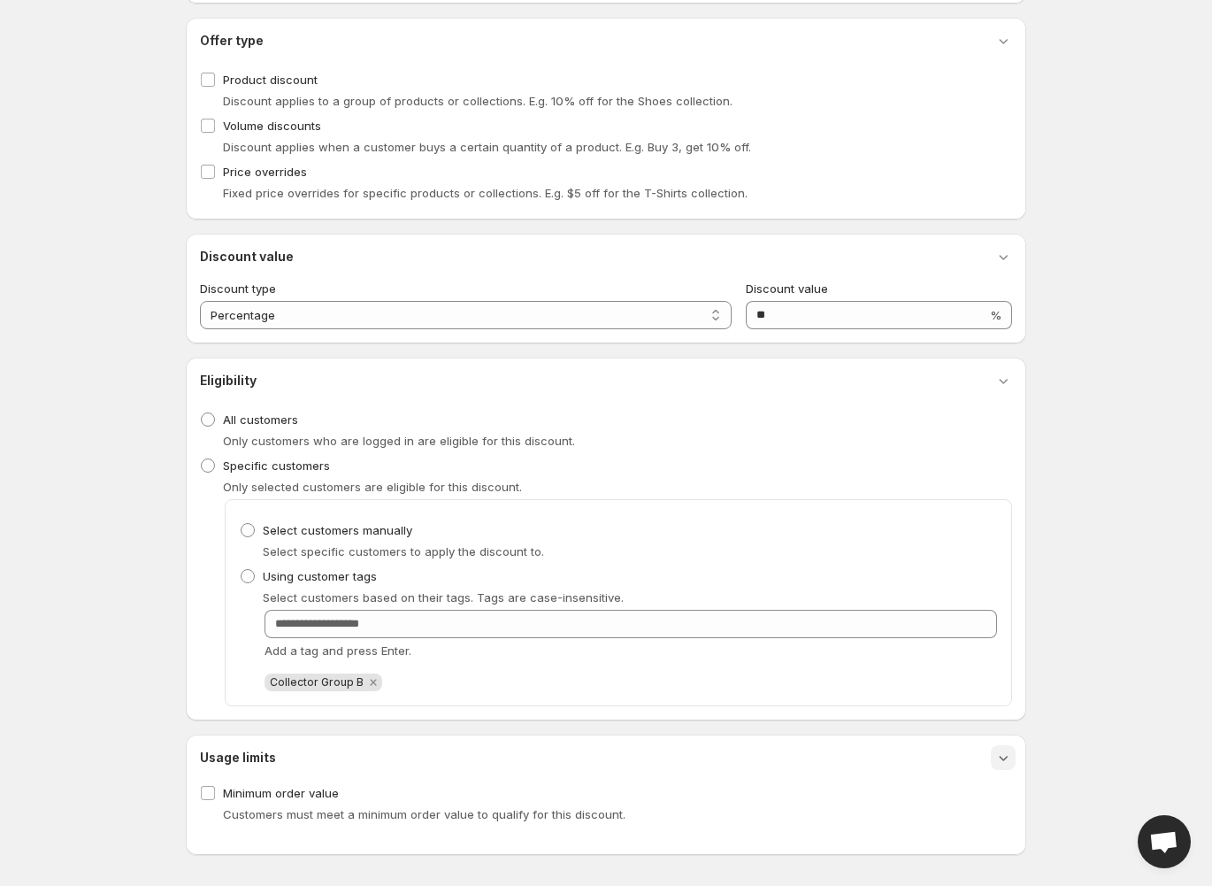
click at [1005, 756] on icon "button" at bounding box center [1004, 758] width 9 height 5
